Goal: Task Accomplishment & Management: Manage account settings

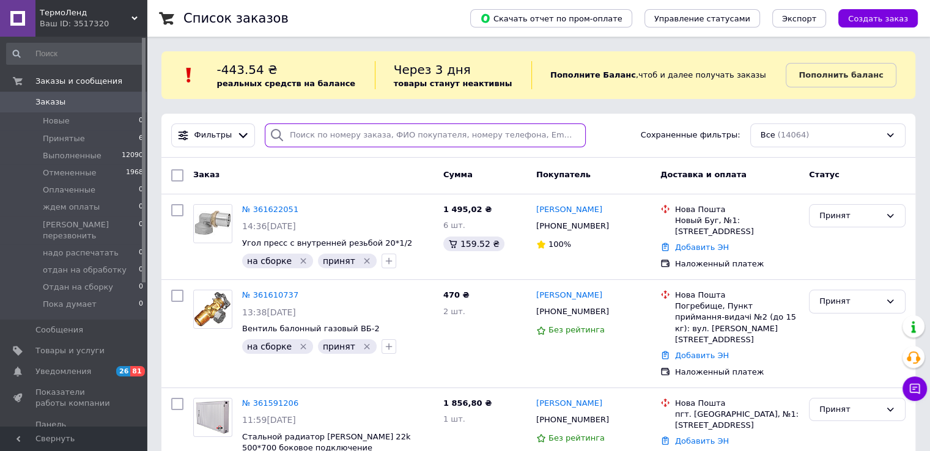
click at [314, 138] on input "search" at bounding box center [425, 135] width 321 height 24
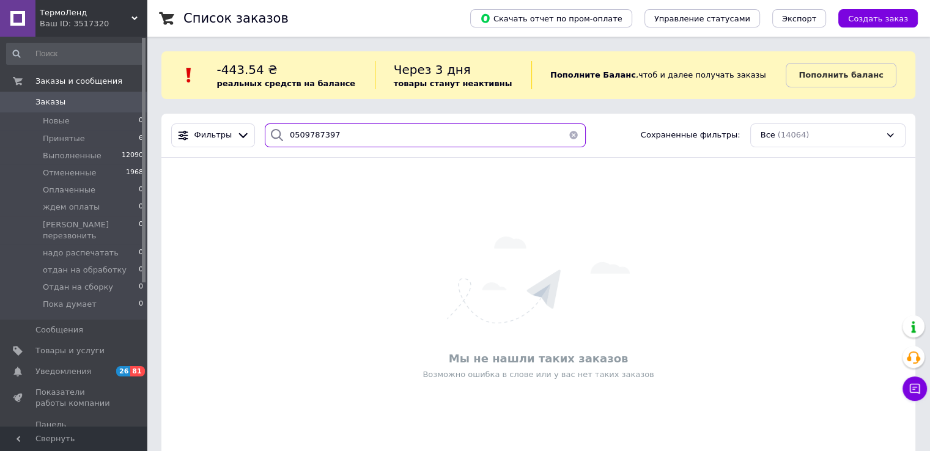
drag, startPoint x: 339, startPoint y: 138, endPoint x: 284, endPoint y: 139, distance: 55.6
click at [284, 139] on input "0509787397" at bounding box center [425, 135] width 321 height 24
type input "0509787397"
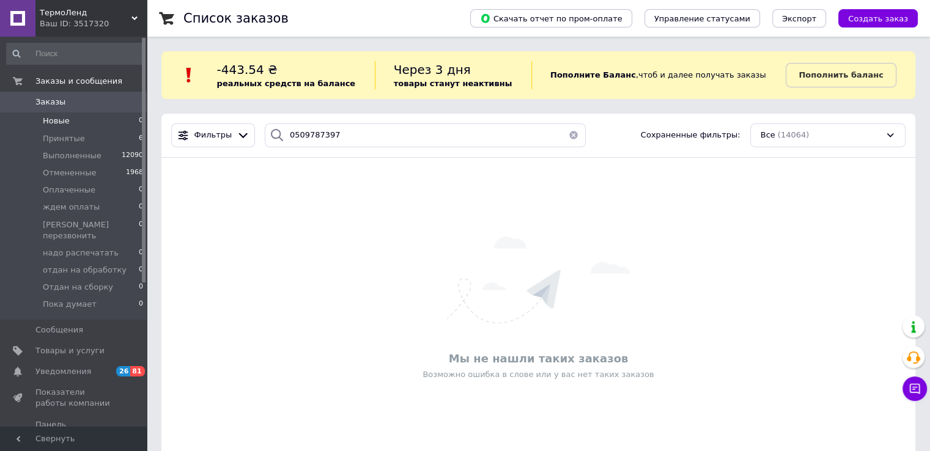
click at [53, 124] on span "Новые" at bounding box center [56, 121] width 27 height 11
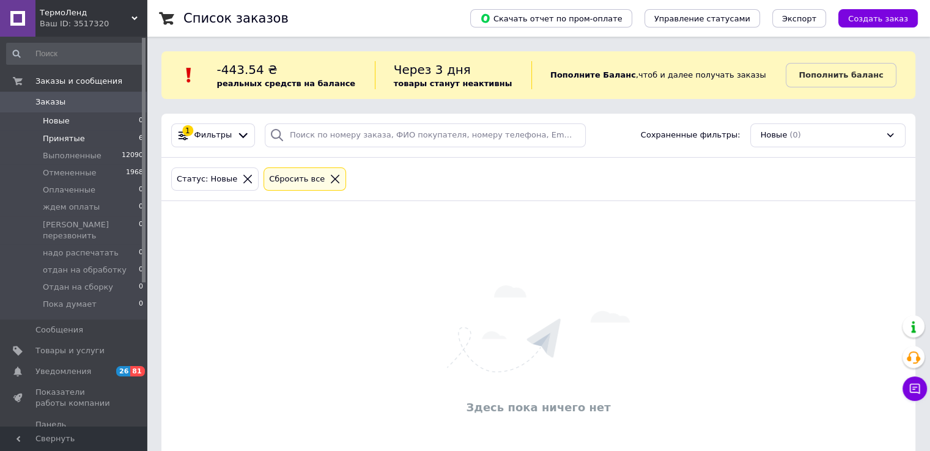
click at [60, 140] on span "Принятые" at bounding box center [64, 138] width 42 height 11
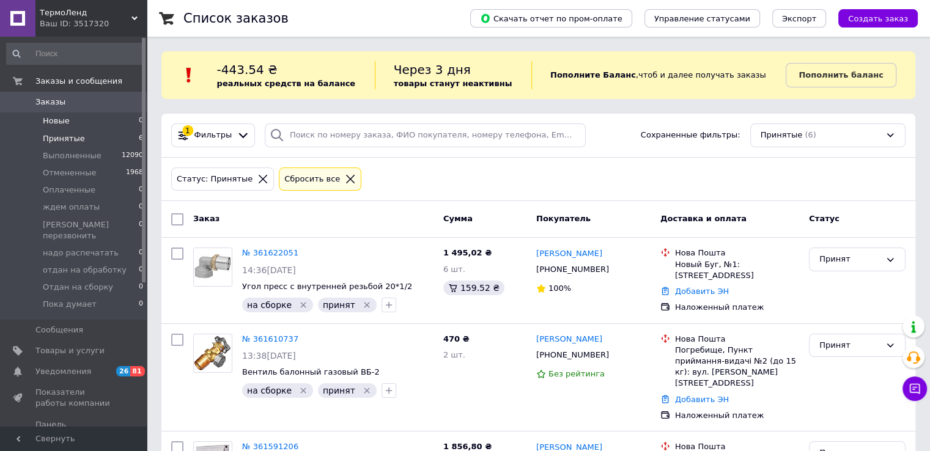
click at [62, 125] on span "Новые" at bounding box center [56, 121] width 27 height 11
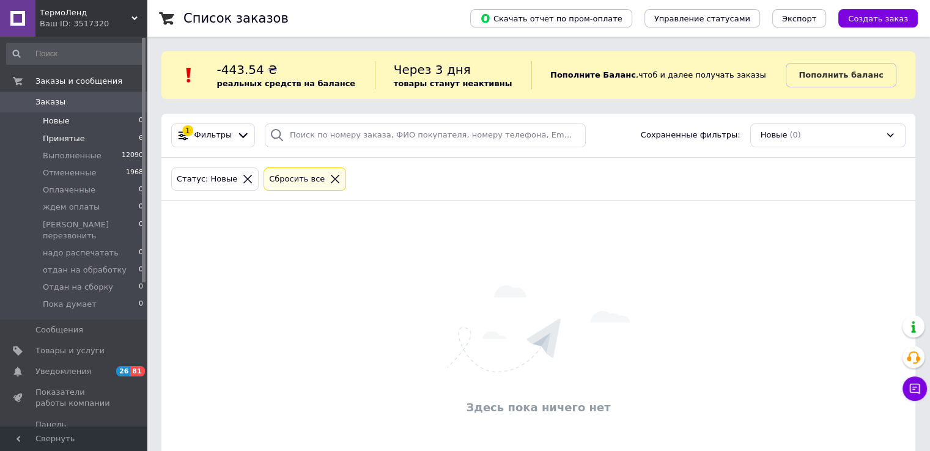
click at [66, 140] on span "Принятые" at bounding box center [64, 138] width 42 height 11
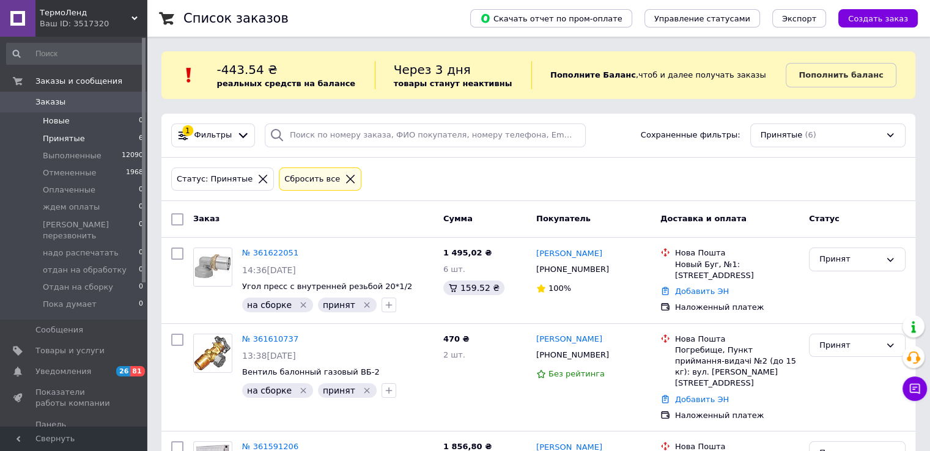
click at [52, 125] on span "Новые" at bounding box center [56, 121] width 27 height 11
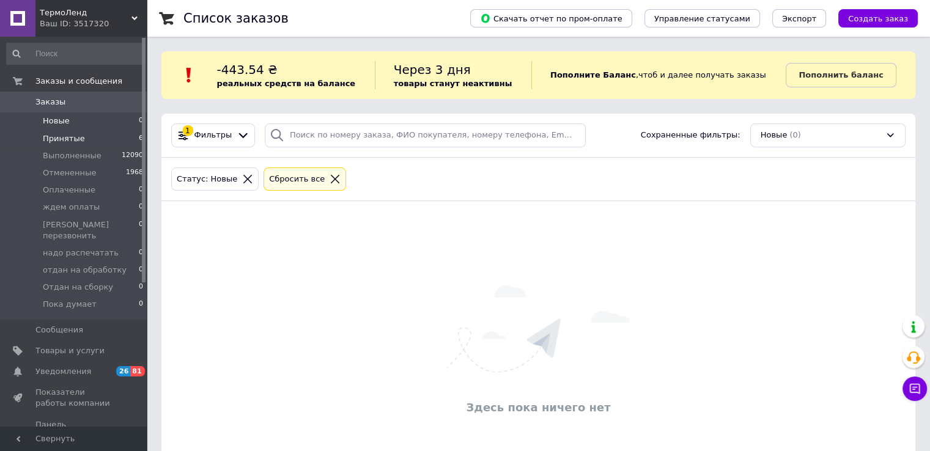
click at [59, 136] on span "Принятые" at bounding box center [64, 138] width 42 height 11
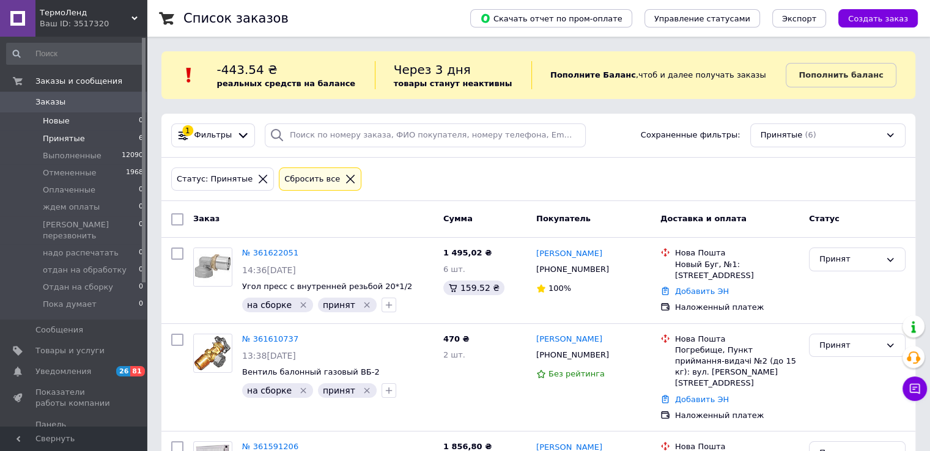
click at [56, 121] on span "Новые" at bounding box center [56, 121] width 27 height 11
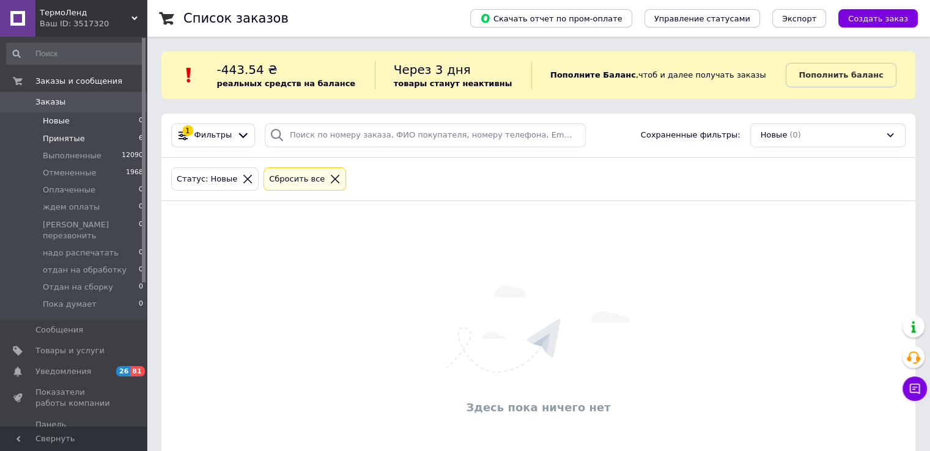
click at [59, 140] on span "Принятые" at bounding box center [64, 138] width 42 height 11
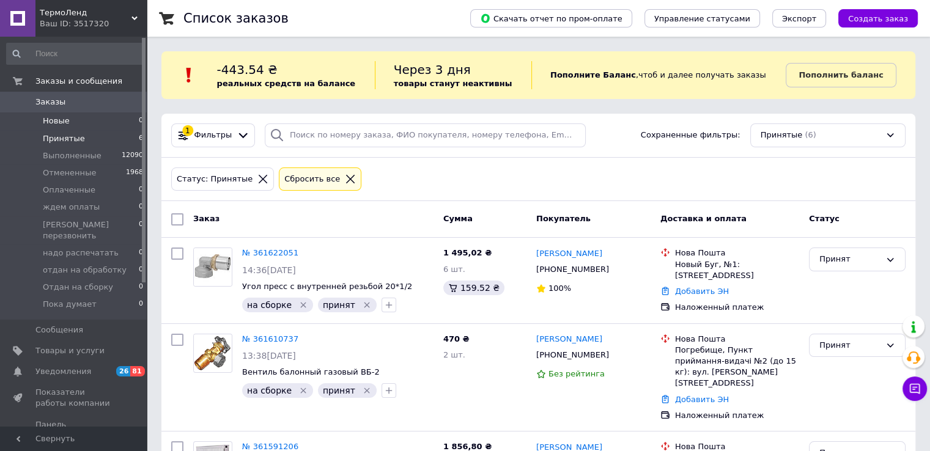
click at [59, 121] on span "Новые" at bounding box center [56, 121] width 27 height 11
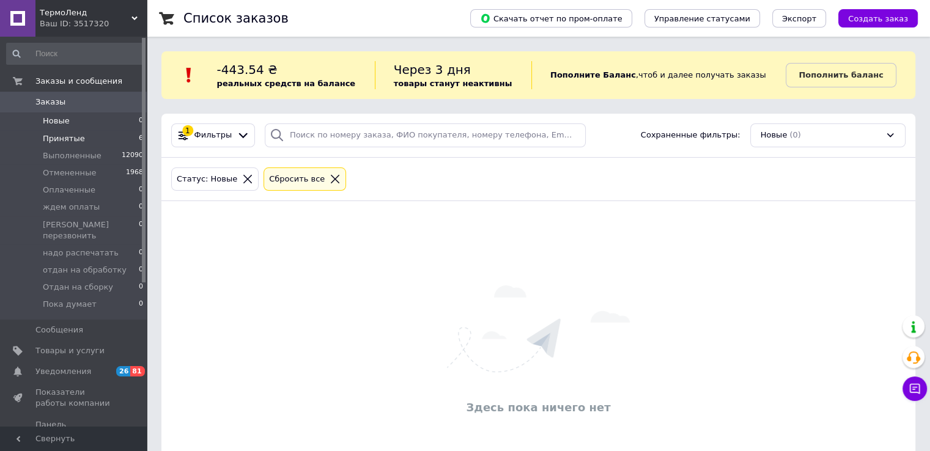
click at [74, 140] on span "Принятые" at bounding box center [64, 138] width 42 height 11
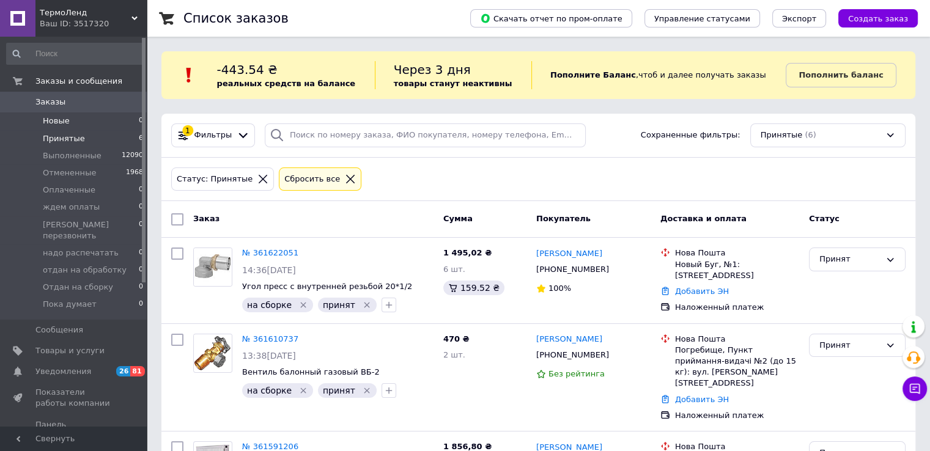
click at [60, 122] on span "Новые" at bounding box center [56, 121] width 27 height 11
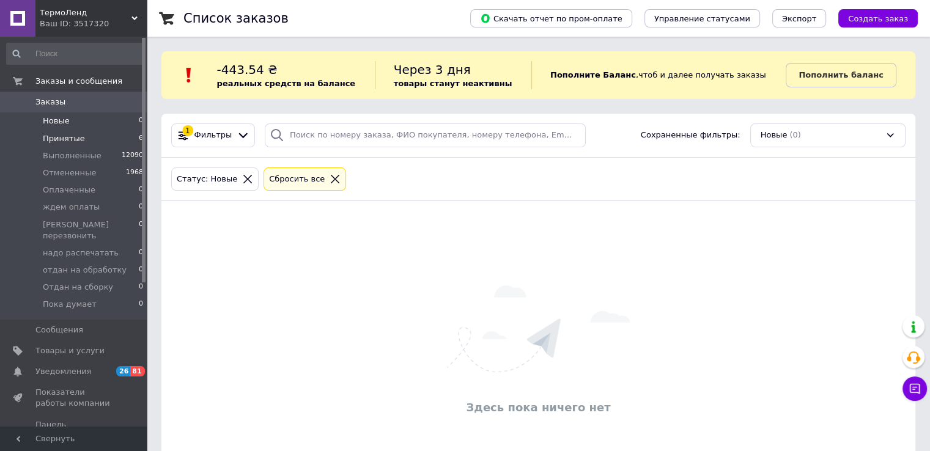
click at [66, 139] on span "Принятые" at bounding box center [64, 138] width 42 height 11
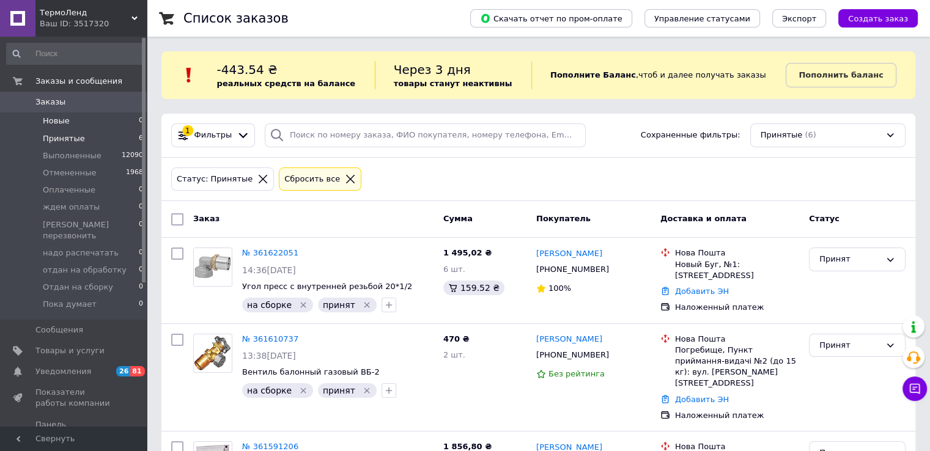
click at [56, 120] on span "Новые" at bounding box center [56, 121] width 27 height 11
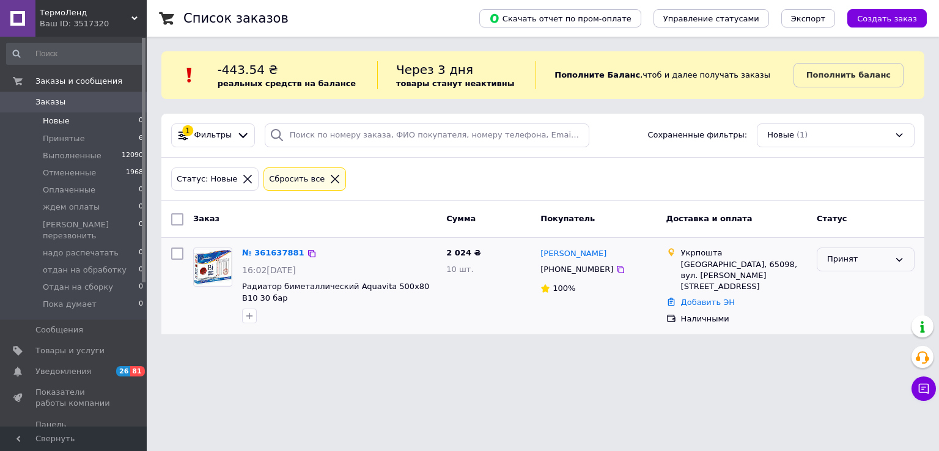
click at [848, 258] on div "Принят" at bounding box center [858, 259] width 62 height 13
click at [843, 282] on li "Выполнен" at bounding box center [865, 285] width 97 height 23
click at [268, 253] on link "№ 361637881" at bounding box center [273, 252] width 62 height 9
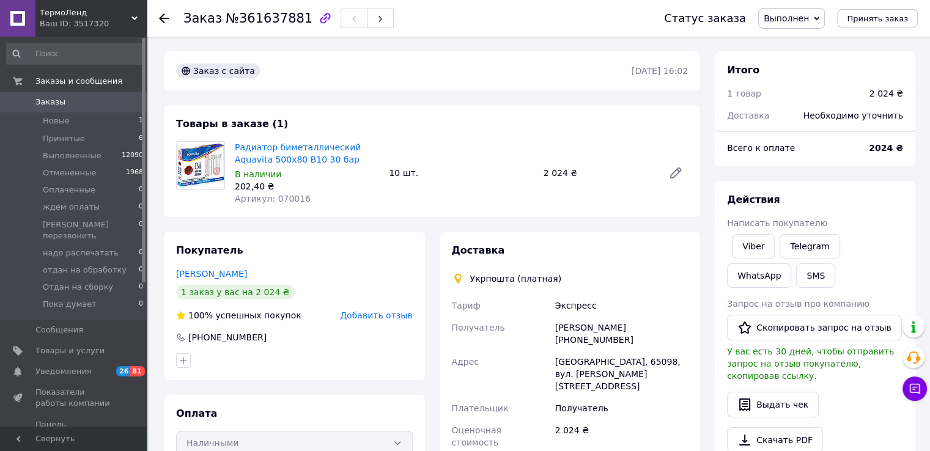
click at [794, 18] on span "Выполнен" at bounding box center [785, 18] width 45 height 10
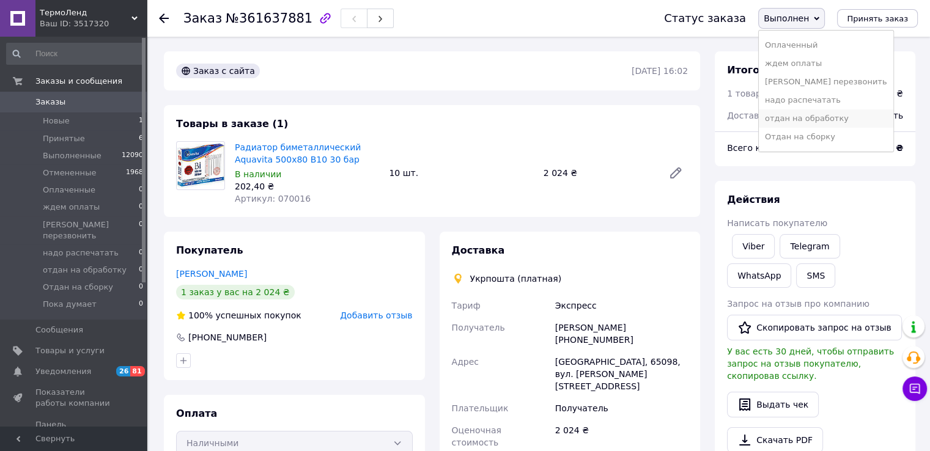
scroll to position [50, 0]
click at [806, 103] on li "отдан на обработку" at bounding box center [825, 103] width 134 height 18
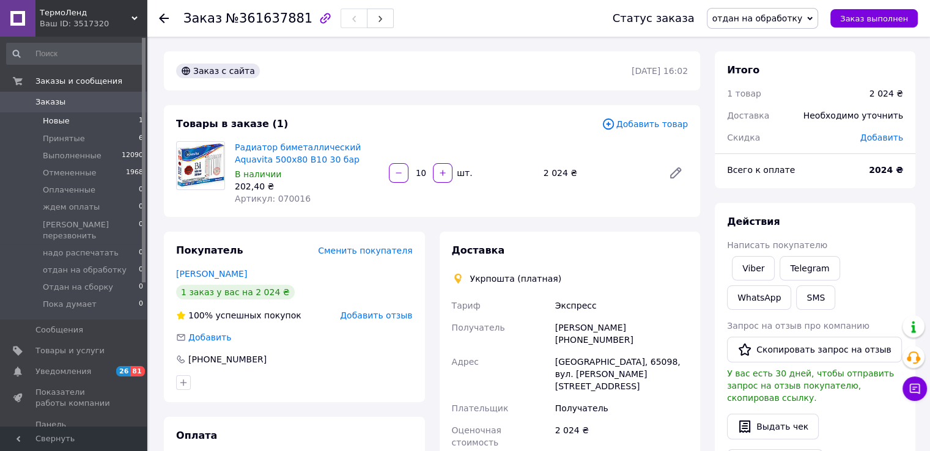
click at [56, 121] on span "Новые" at bounding box center [56, 121] width 27 height 11
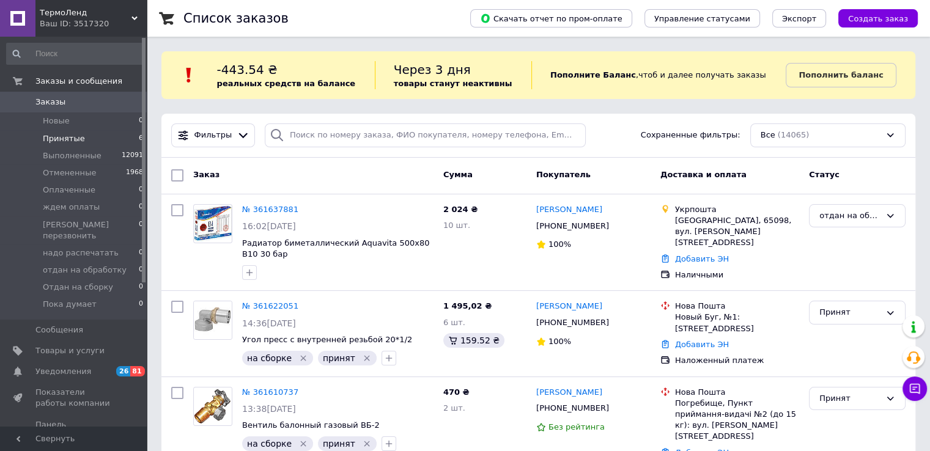
click at [56, 134] on span "Принятые" at bounding box center [64, 138] width 42 height 11
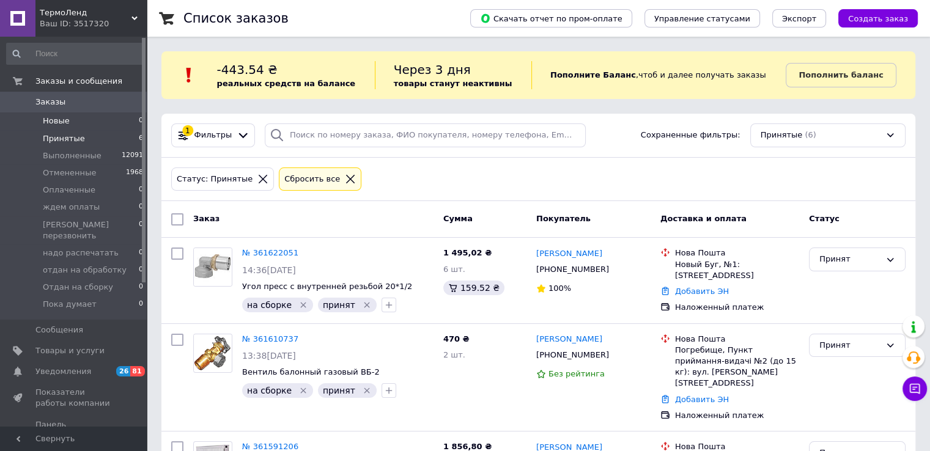
click at [56, 123] on span "Новые" at bounding box center [56, 121] width 27 height 11
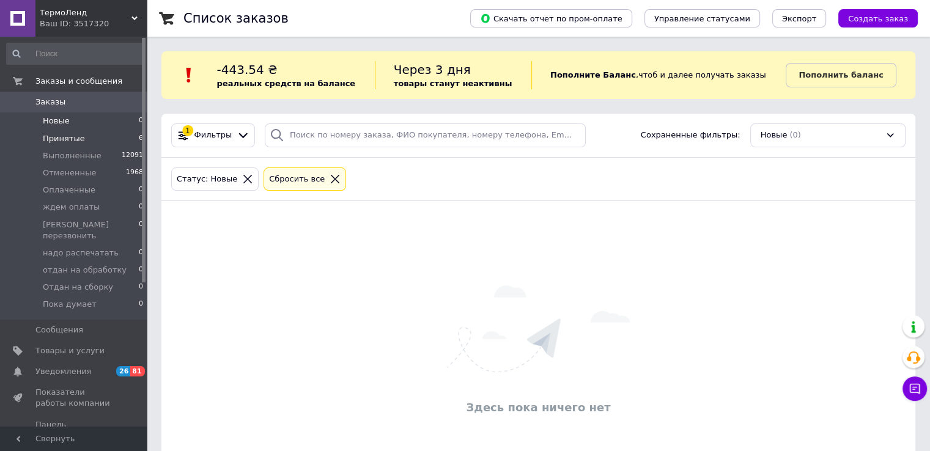
click at [64, 136] on span "Принятые" at bounding box center [64, 138] width 42 height 11
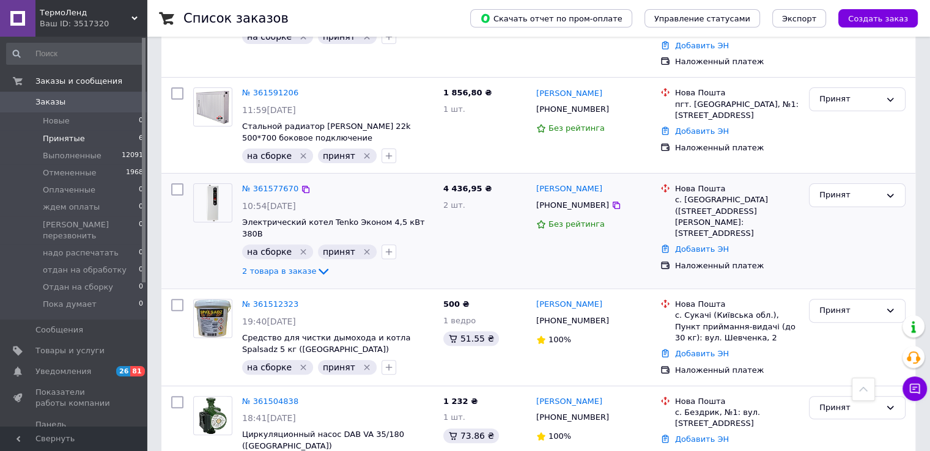
scroll to position [364, 0]
